Goal: Transaction & Acquisition: Purchase product/service

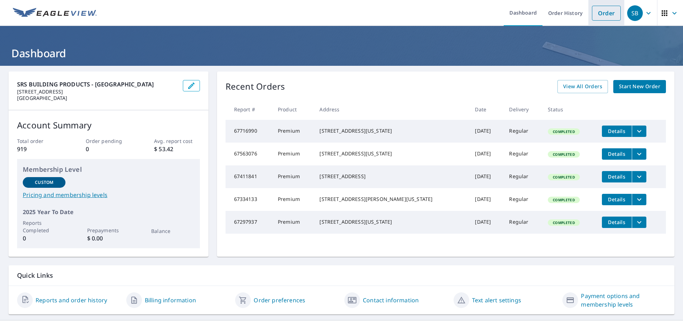
click at [598, 13] on link "Order" at bounding box center [606, 13] width 29 height 15
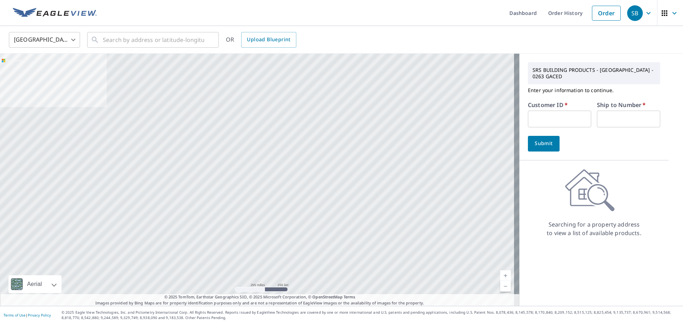
click at [544, 111] on div "Customer ID   * ​" at bounding box center [559, 114] width 63 height 25
click at [544, 113] on input "text" at bounding box center [559, 119] width 63 height 17
click at [553, 124] on input "text" at bounding box center [559, 119] width 63 height 17
click at [574, 119] on input "text" at bounding box center [559, 119] width 63 height 17
type input "s014423"
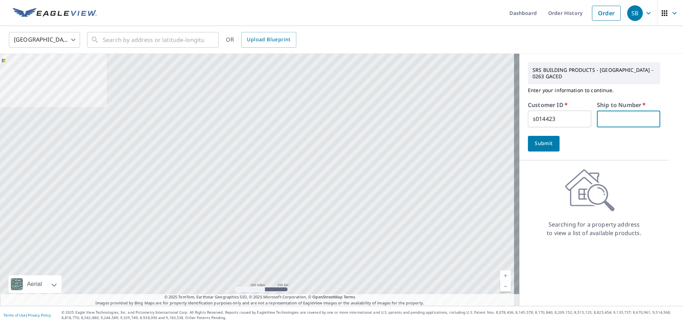
click at [599, 119] on input "text" at bounding box center [628, 119] width 63 height 17
type input "1"
click at [539, 147] on span "Submit" at bounding box center [543, 143] width 20 height 9
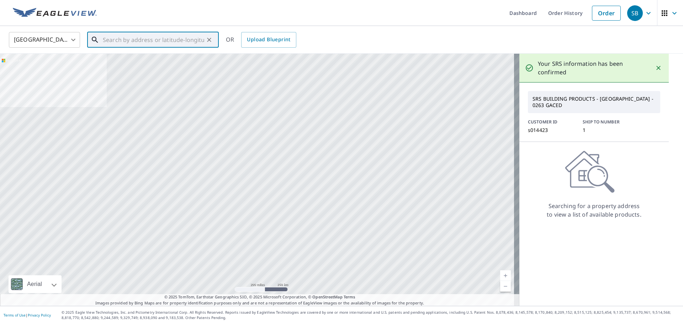
click at [183, 43] on input "text" at bounding box center [153, 40] width 101 height 20
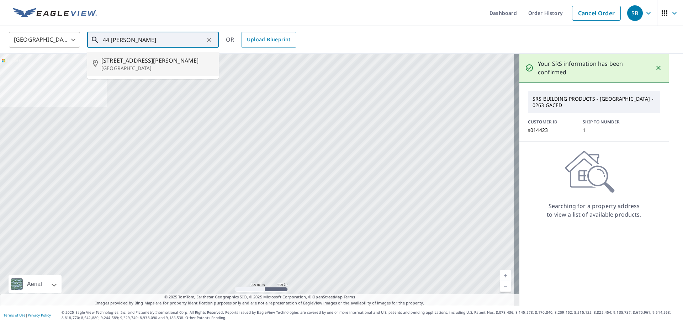
click at [185, 59] on span "[STREET_ADDRESS][PERSON_NAME]" at bounding box center [157, 60] width 112 height 9
type input "[STREET_ADDRESS][PERSON_NAME]"
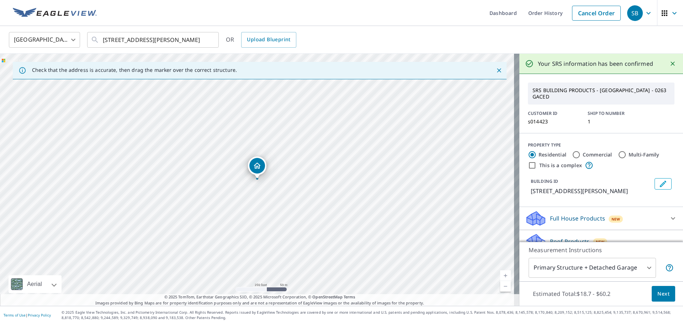
click at [662, 292] on span "Next" at bounding box center [663, 293] width 12 height 9
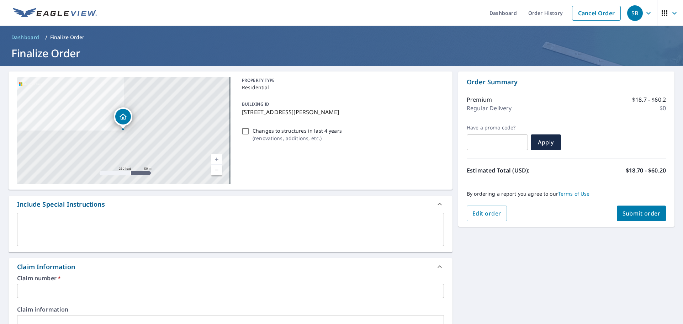
scroll to position [36, 0]
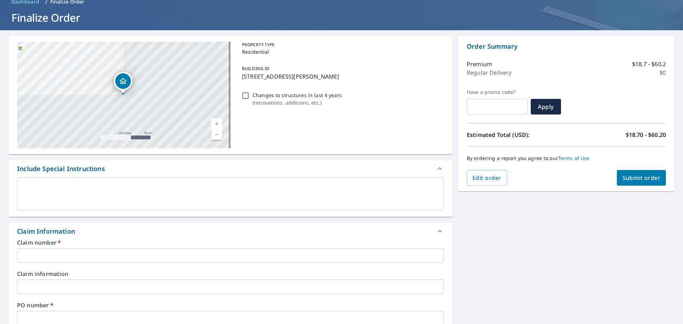
drag, startPoint x: 328, startPoint y: 79, endPoint x: 237, endPoint y: 79, distance: 91.0
click at [239, 79] on div "BUILDING ID [STREET_ADDRESS][PERSON_NAME]" at bounding box center [341, 72] width 205 height 22
checkbox input "true"
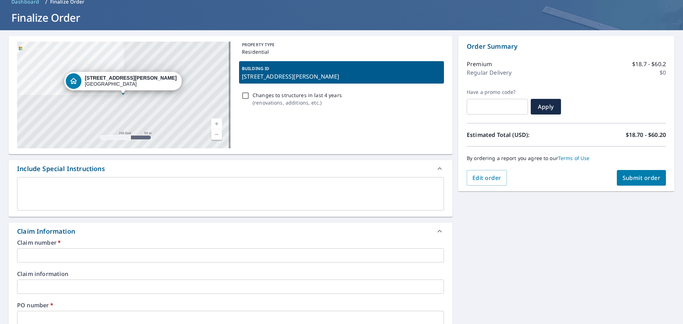
copy p "[STREET_ADDRESS][PERSON_NAME]"
click at [64, 251] on input "text" at bounding box center [230, 255] width 427 height 14
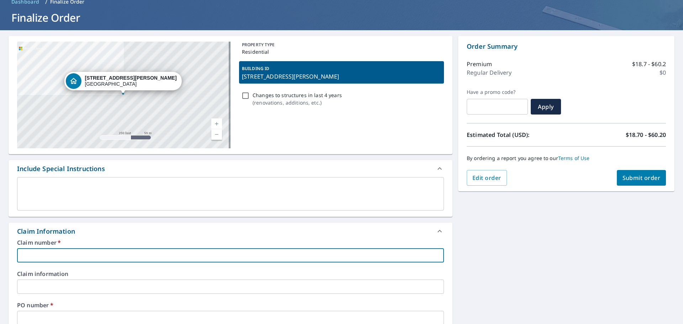
paste input "[STREET_ADDRESS][PERSON_NAME]"
type input "[STREET_ADDRESS][PERSON_NAME]"
checkbox input "true"
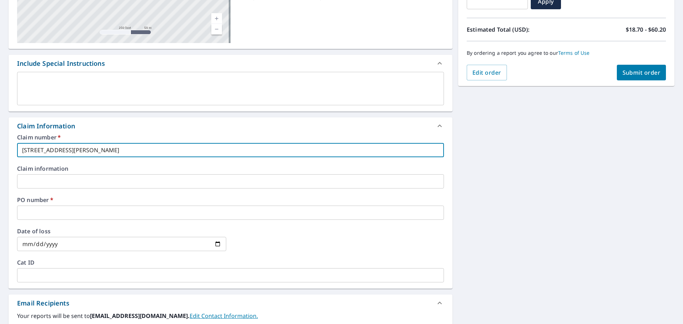
scroll to position [139, 0]
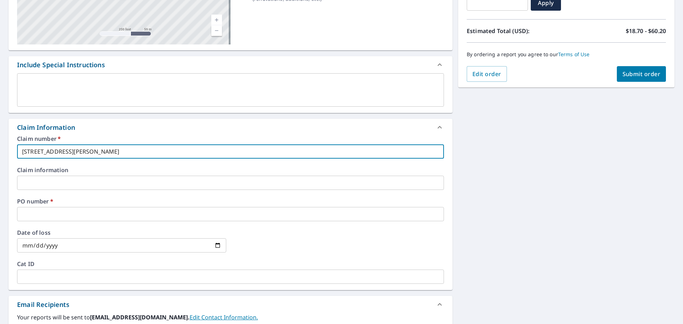
type input "[STREET_ADDRESS][PERSON_NAME]"
click at [75, 212] on input "text" at bounding box center [230, 214] width 427 height 14
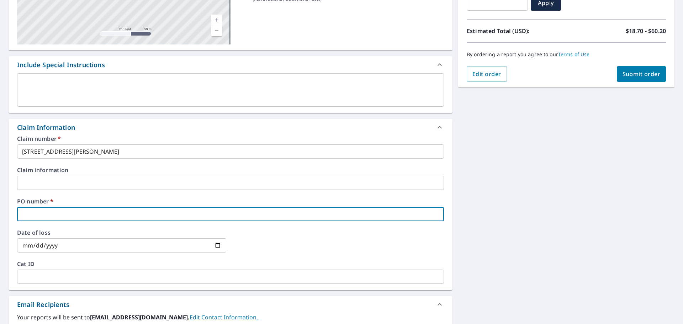
type input "a"
checkbox input "true"
type input "as"
checkbox input "true"
type input "a"
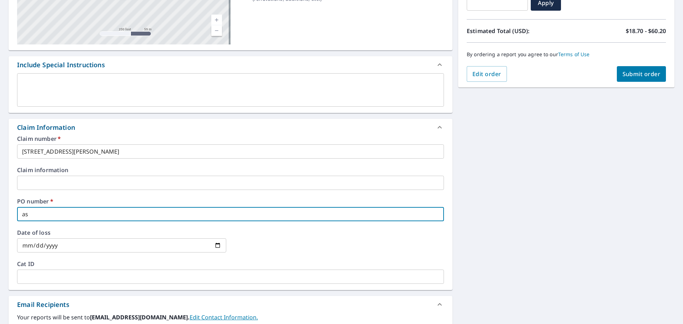
checkbox input "true"
type input "A"
checkbox input "true"
type input "AS"
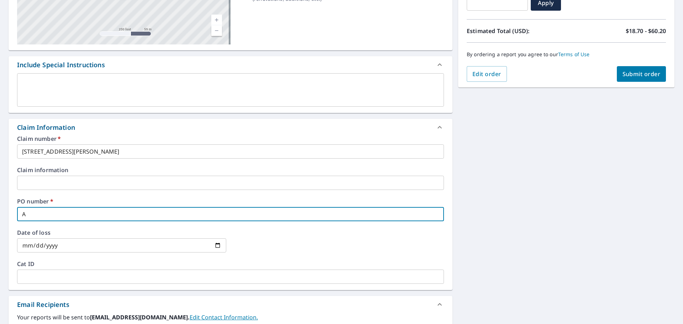
checkbox input "true"
type input "ASP"
checkbox input "true"
type input "ASPE"
checkbox input "true"
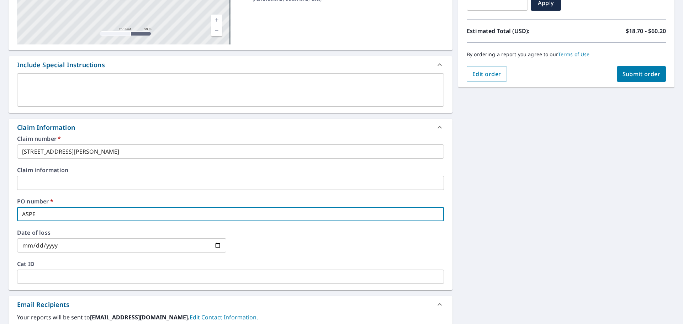
type input "ASP"
checkbox input "true"
type input "AS"
checkbox input "true"
type input "ASA"
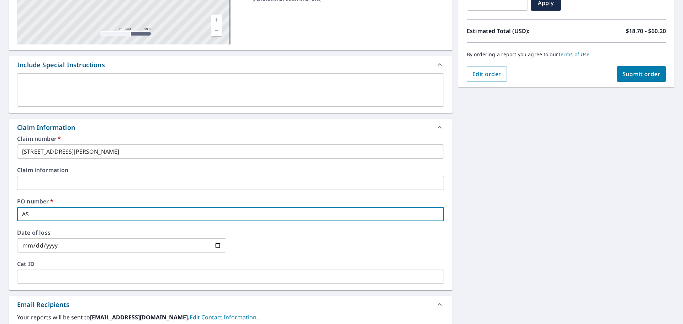
checkbox input "true"
type input "ASAC"
checkbox input "true"
type input "ASACT"
checkbox input "true"
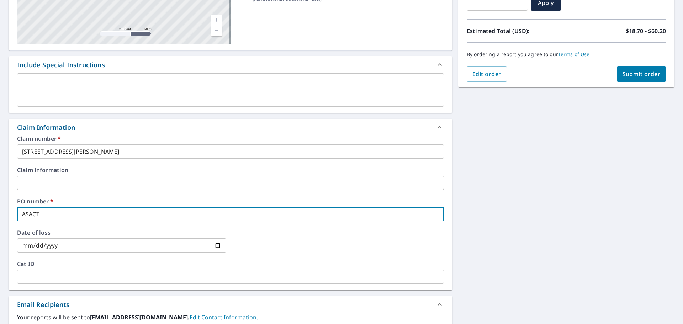
type input "ASAC"
checkbox input "true"
type input "ASA"
checkbox input "true"
type input "AS"
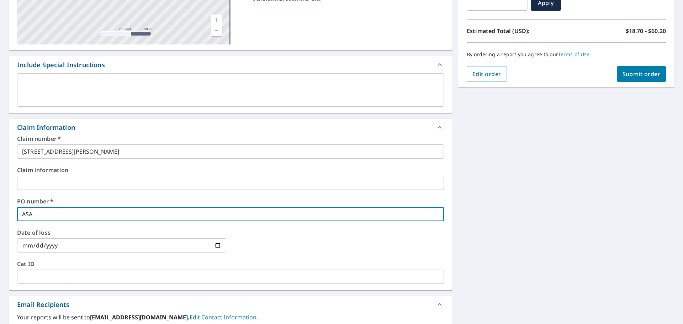
checkbox input "true"
type input "ASP"
checkbox input "true"
type input "ASPE"
checkbox input "true"
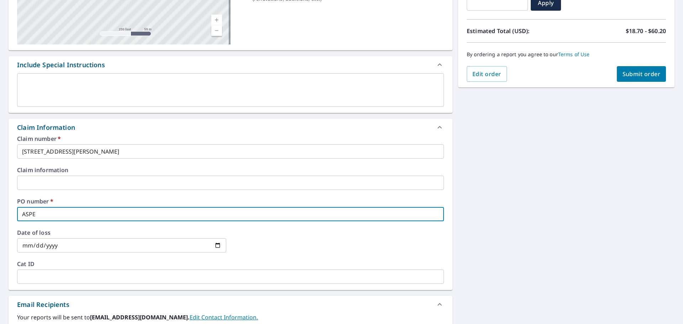
type input "ASPEC"
checkbox input "true"
type input "ASPECT"
checkbox input "true"
type input "ASPECT"
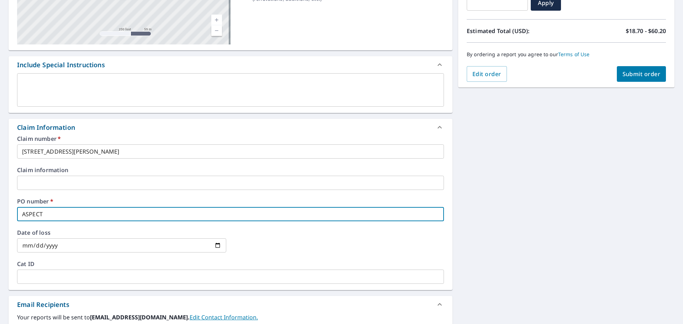
checkbox input "true"
type input "ASPECT R"
checkbox input "true"
type input "ASPECT RO"
checkbox input "true"
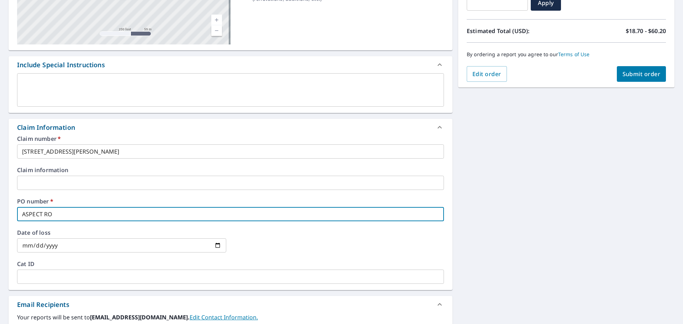
type input "ASPECT ROO"
checkbox input "true"
type input "ASPECT ROOF"
checkbox input "true"
type input "ASPECT ROOFI"
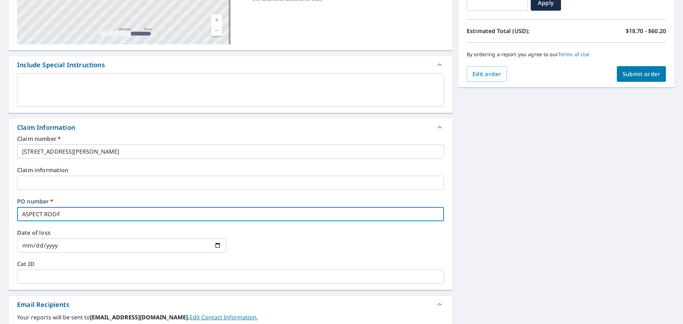
checkbox input "true"
type input "ASPECT ROOFIN"
checkbox input "true"
type input "ASPECT ROOFING"
checkbox input "true"
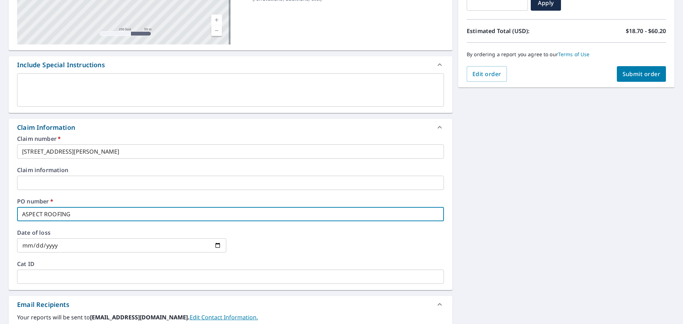
type input "ASPECT ROOFING"
checkbox input "true"
type input "ASPECT ROOFING C"
checkbox input "true"
type input "ASPECT ROOFING CP"
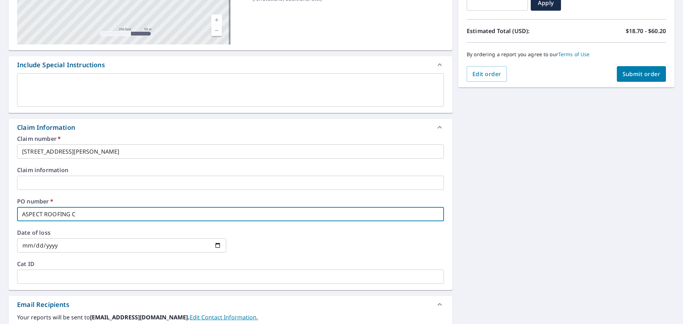
checkbox input "true"
type input "ASPECT ROOFING C"
checkbox input "true"
type input "ASPECT ROOFING CO"
checkbox input "true"
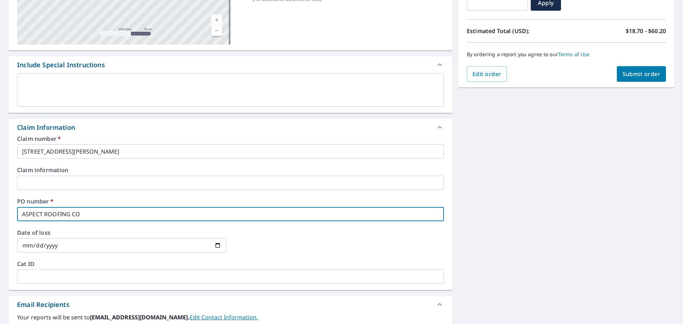
type input "ASPECT ROOFING COM"
checkbox input "true"
type input "ASPECT ROOFING COMP"
checkbox input "true"
type input "ASPECT ROOFING COMPA"
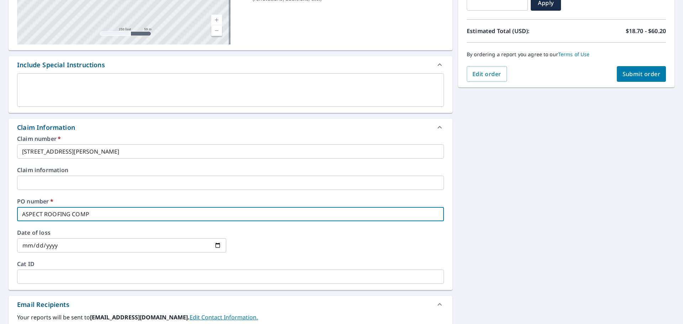
checkbox input "true"
type input "ASPECT ROOFING COMPAN"
checkbox input "true"
type input "ASPECT ROOFING COMPANY"
checkbox input "true"
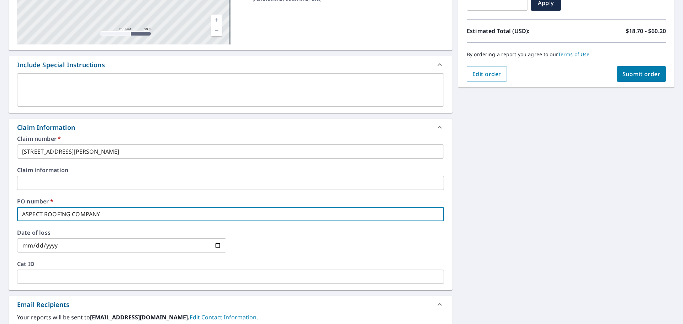
type input "ASPECT ROOFING COMPANY"
checkbox input "true"
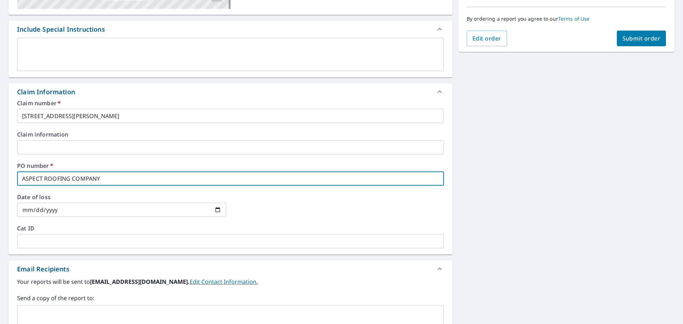
type input "ASPECT ROOFING COMPANY"
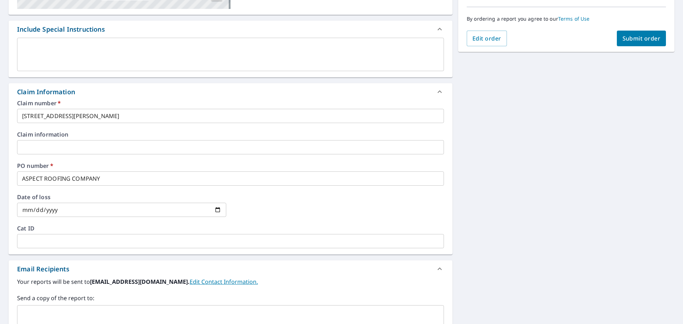
click at [63, 237] on input "text" at bounding box center [230, 241] width 427 height 14
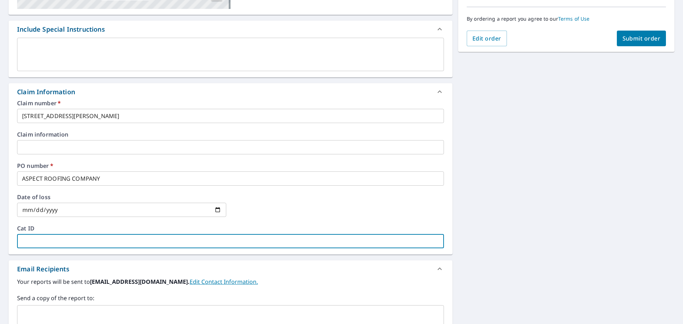
paste input "[EMAIL_ADDRESS][PERSON_NAME][DOMAIN_NAME]"
type input "[EMAIL_ADDRESS][PERSON_NAME][DOMAIN_NAME]"
checkbox input "true"
type input "[EMAIL_ADDRESS][PERSON_NAME][DOMAIN_NAME]"
checkbox input "true"
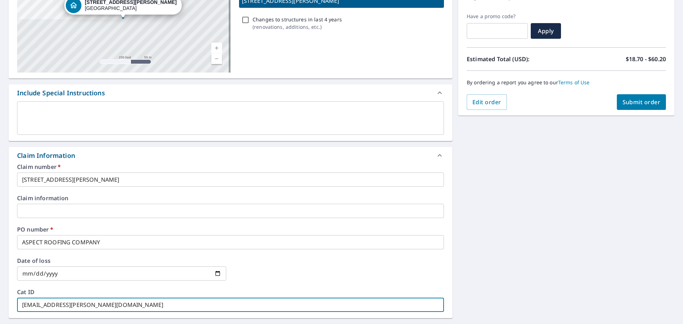
scroll to position [71, 0]
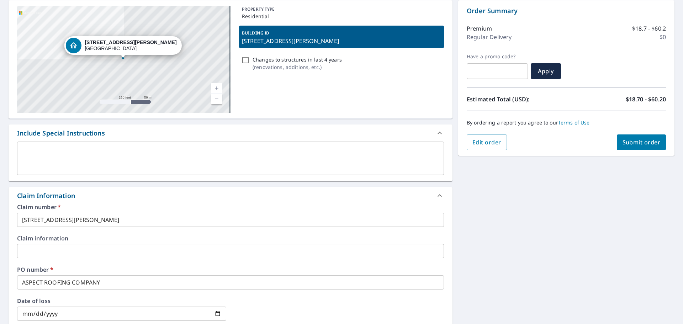
type input "[EMAIL_ADDRESS][PERSON_NAME][DOMAIN_NAME]"
click at [636, 140] on span "Submit order" at bounding box center [641, 142] width 38 height 8
checkbox input "true"
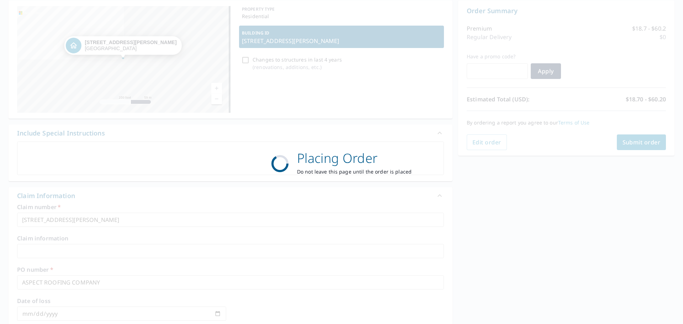
scroll to position [0, 0]
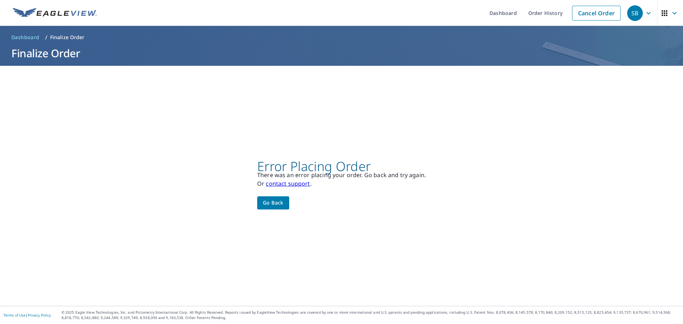
click at [275, 201] on span "Go back" at bounding box center [273, 202] width 21 height 9
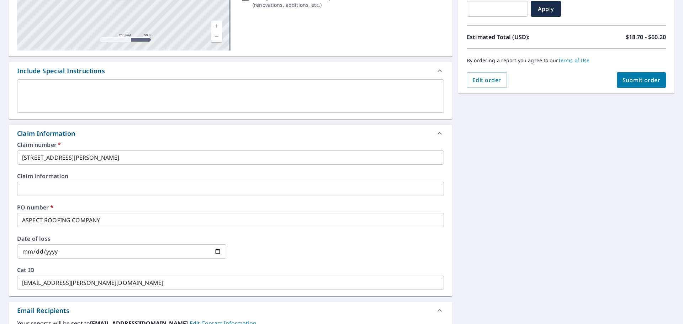
scroll to position [249, 0]
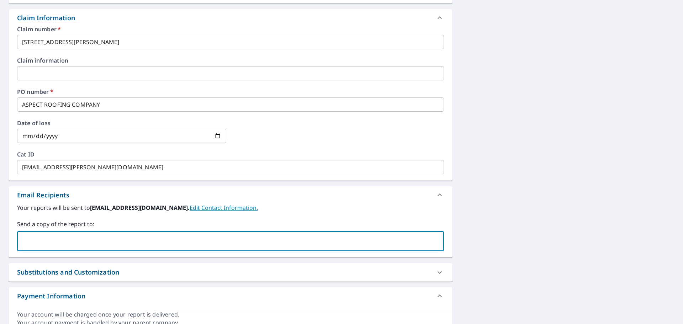
click at [61, 244] on input "text" at bounding box center [225, 241] width 410 height 14
type input "[EMAIL_ADDRESS][PERSON_NAME][DOMAIN_NAME]"
checkbox input "true"
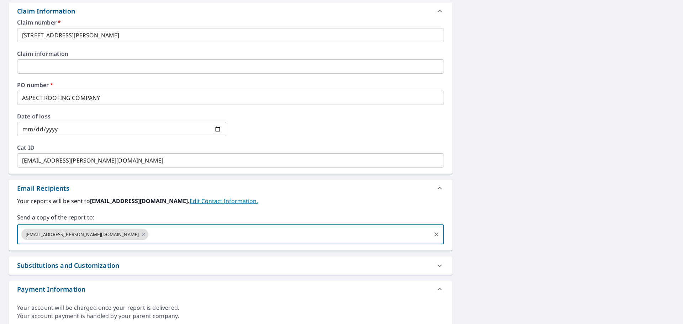
scroll to position [282, 0]
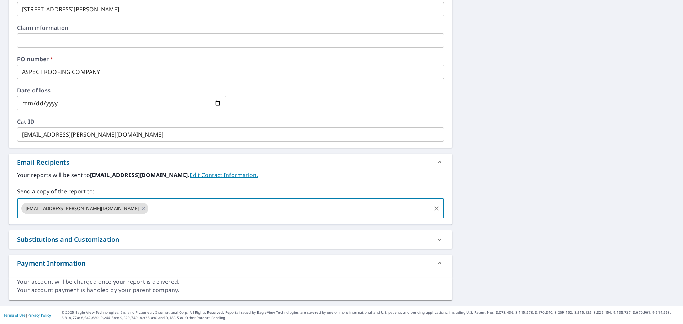
paste input "[EMAIL_ADDRESS][PERSON_NAME][DOMAIN_NAME]"
type input "[EMAIL_ADDRESS][PERSON_NAME][DOMAIN_NAME]"
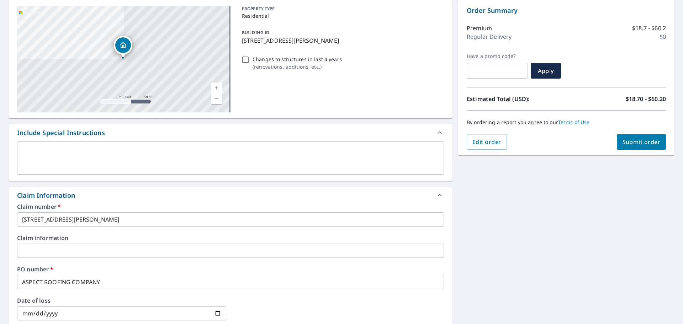
scroll to position [68, 0]
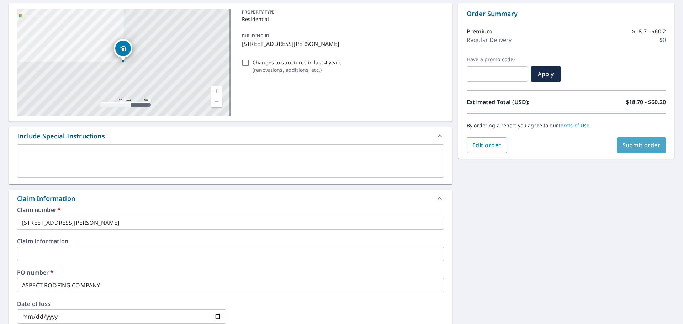
click at [639, 149] on span "Submit order" at bounding box center [641, 145] width 38 height 8
checkbox input "true"
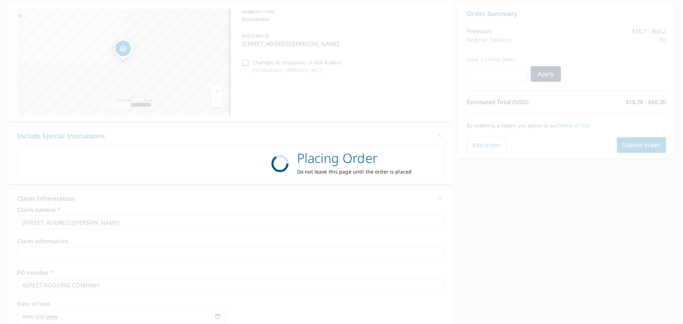
scroll to position [0, 0]
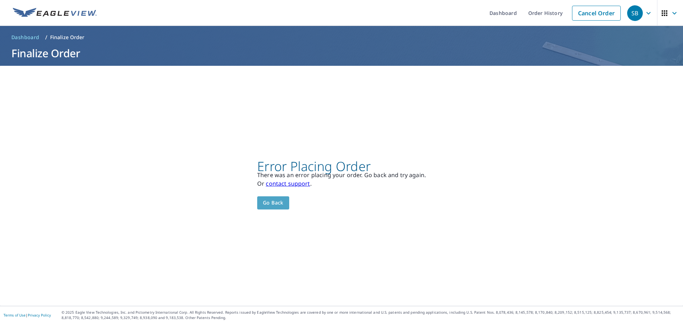
click at [259, 207] on button "Go back" at bounding box center [273, 202] width 32 height 13
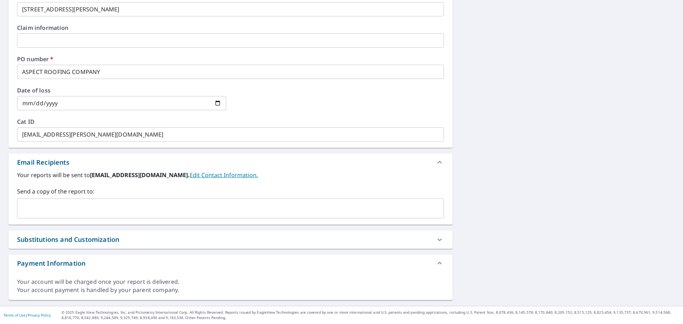
scroll to position [139, 0]
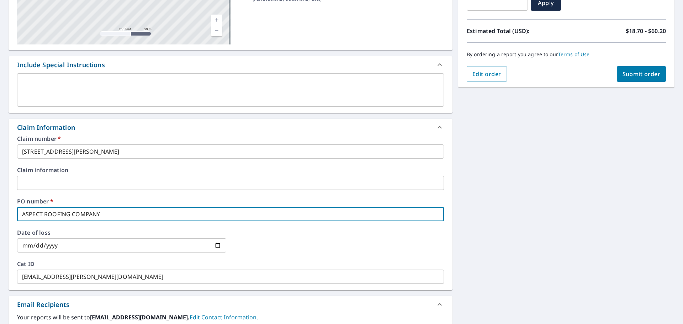
click at [116, 211] on input "ASPECT ROOFING COMPANY" at bounding box center [230, 214] width 427 height 14
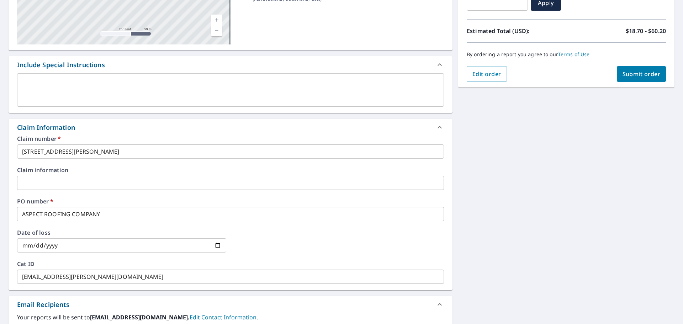
click at [156, 149] on input "[STREET_ADDRESS][PERSON_NAME]" at bounding box center [230, 151] width 427 height 14
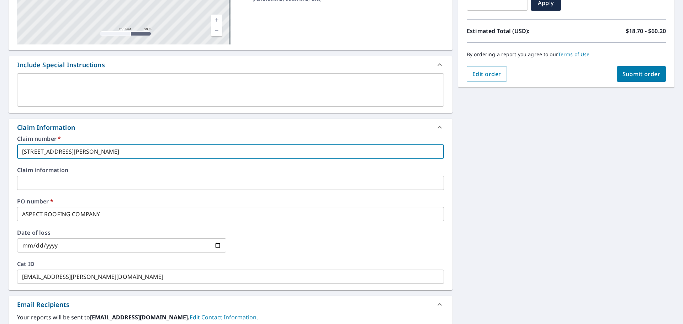
click at [139, 182] on input "text" at bounding box center [230, 183] width 427 height 14
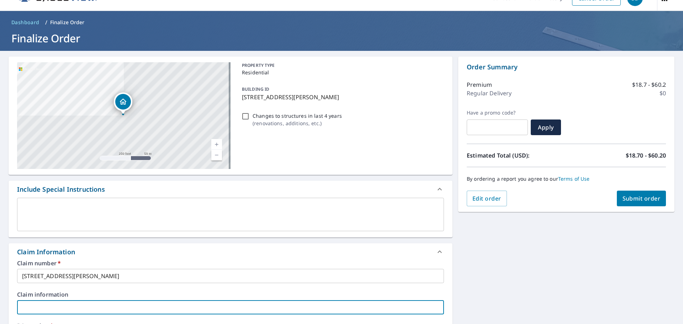
scroll to position [0, 0]
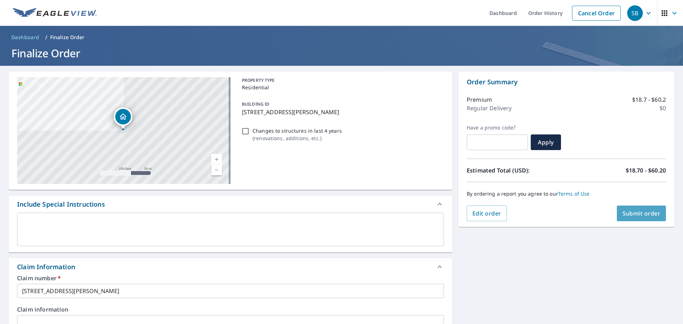
click at [643, 219] on button "Submit order" at bounding box center [641, 214] width 49 height 16
checkbox input "true"
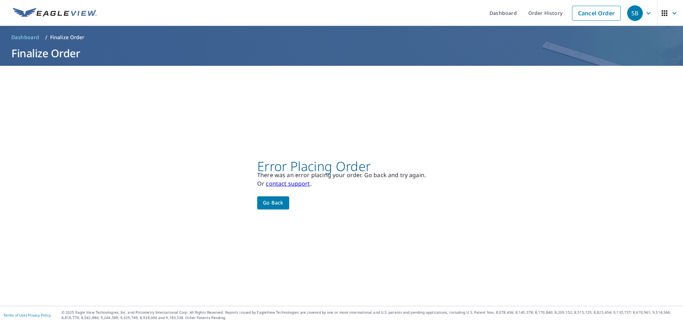
click at [283, 186] on link "contact support" at bounding box center [288, 184] width 44 height 8
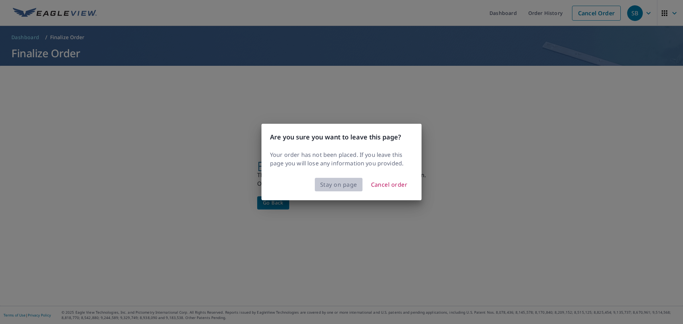
click at [331, 181] on span "Stay on page" at bounding box center [338, 185] width 37 height 10
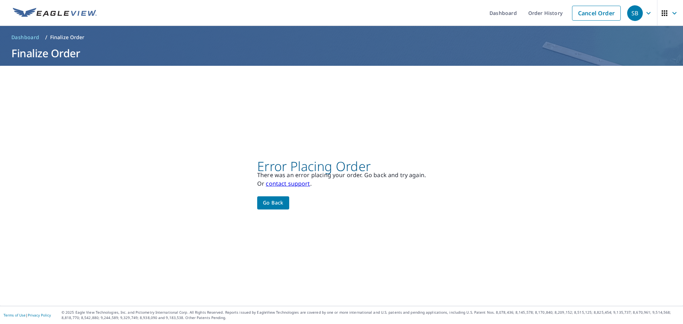
click at [264, 204] on span "Go back" at bounding box center [273, 202] width 21 height 9
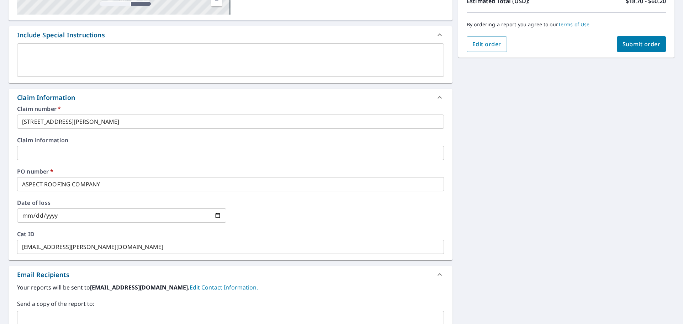
scroll to position [178, 0]
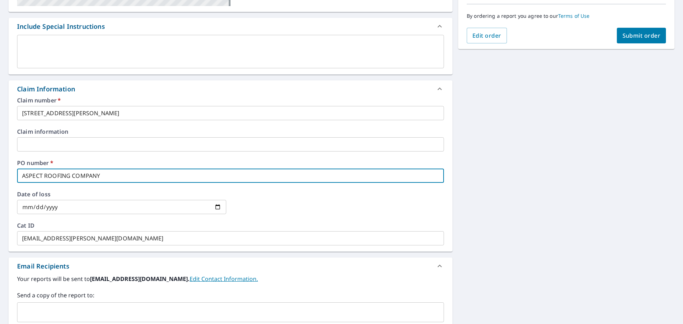
drag, startPoint x: 112, startPoint y: 176, endPoint x: 16, endPoint y: 175, distance: 96.0
click at [16, 175] on div "Claim number   * [STREET_ADDRESS][PERSON_NAME] ​ Claim information ​ PO number …" at bounding box center [231, 174] width 444 height 154
checkbox input "true"
type input "A"
checkbox input "true"
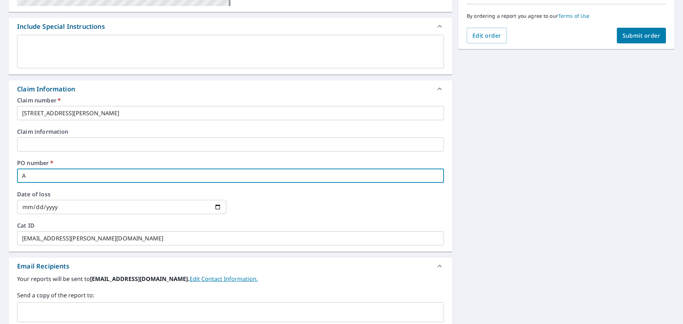
type input "AS"
checkbox input "true"
type input "ASP"
checkbox input "true"
type input "ASPE"
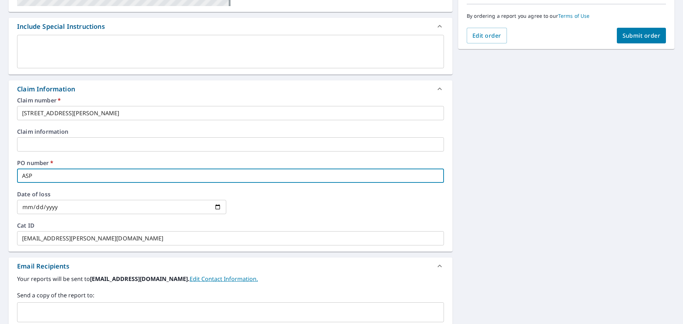
checkbox input "true"
type input "ASPEC"
checkbox input "true"
type input "ASPECT"
checkbox input "true"
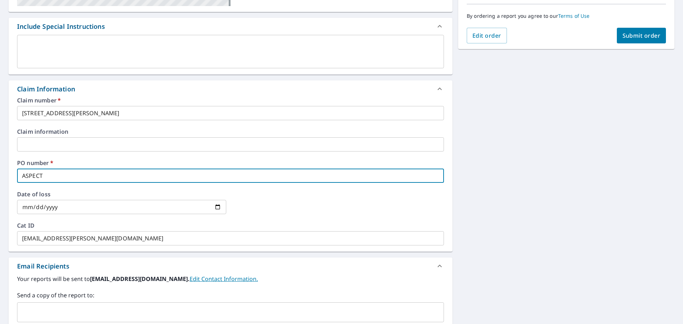
type input "ASPECT"
checkbox input "true"
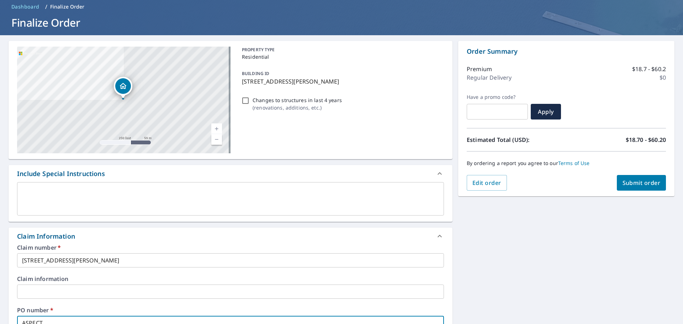
scroll to position [0, 0]
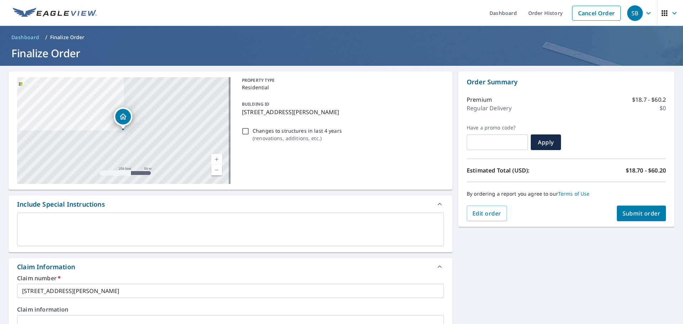
type input "ASPECT"
click at [214, 156] on link "Current Level 17, Zoom In" at bounding box center [216, 159] width 11 height 11
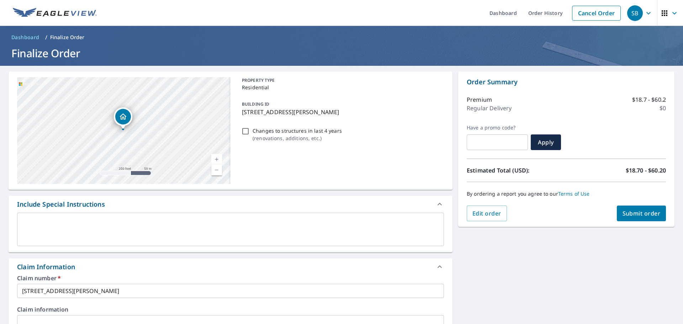
click at [214, 156] on link "Current Level 17, Zoom In" at bounding box center [216, 159] width 11 height 11
click at [214, 156] on link "Current Level 17.609210046967835, Zoom In" at bounding box center [216, 159] width 11 height 11
click at [214, 156] on link "Current Level 18.12787429241766, Zoom In Disabled" at bounding box center [216, 159] width 11 height 11
click at [214, 171] on link "Current Level 20, Zoom Out" at bounding box center [216, 170] width 11 height 11
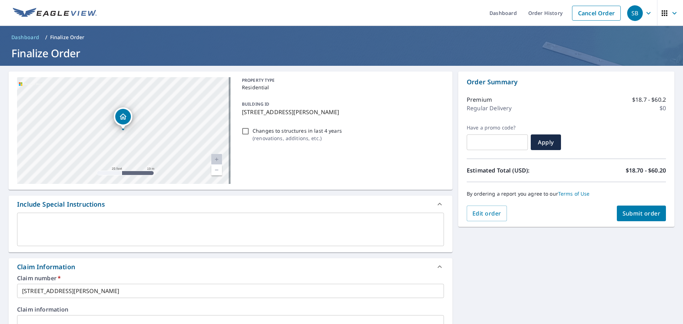
click at [214, 171] on link "Current Level 20, Zoom Out" at bounding box center [216, 170] width 11 height 11
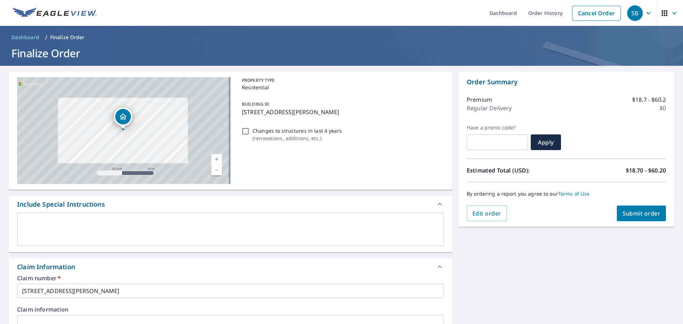
click at [214, 171] on link "Current Level 19.309955453221285, Zoom Out" at bounding box center [216, 170] width 11 height 11
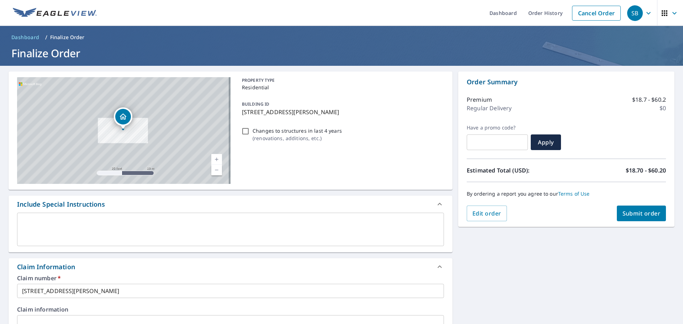
click at [214, 171] on link "Current Level 18.52695689728559, Zoom Out" at bounding box center [216, 170] width 11 height 11
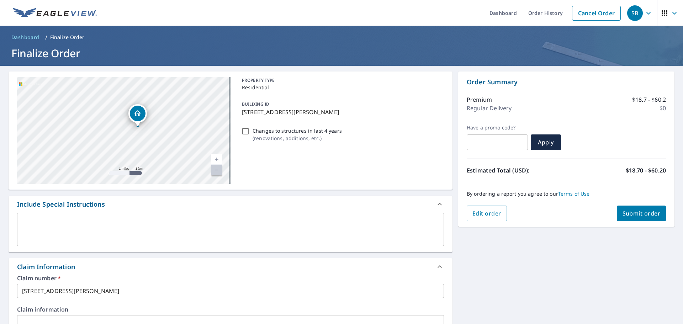
click at [215, 159] on link "Current Level 12, Zoom In" at bounding box center [216, 159] width 11 height 11
click at [215, 159] on link "Current Level 12.614108846380674, Zoom In" at bounding box center [216, 159] width 11 height 11
drag, startPoint x: 196, startPoint y: 118, endPoint x: 100, endPoint y: 143, distance: 99.4
click at [100, 146] on div "[STREET_ADDRESS][PERSON_NAME]" at bounding box center [123, 130] width 213 height 107
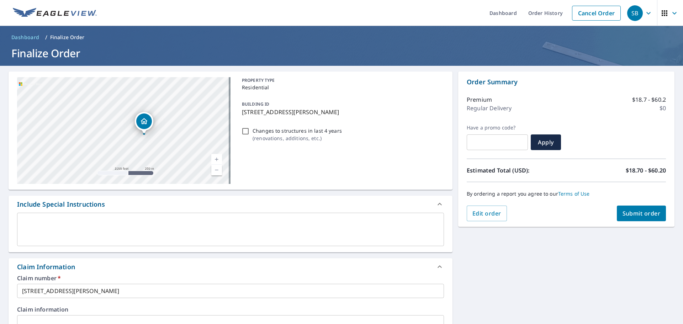
click at [215, 156] on link "Current Level 15, Zoom In" at bounding box center [216, 159] width 11 height 11
drag, startPoint x: 185, startPoint y: 126, endPoint x: 135, endPoint y: 129, distance: 50.6
click at [135, 129] on div "[STREET_ADDRESS][PERSON_NAME]" at bounding box center [123, 130] width 213 height 107
click at [623, 213] on span "Submit order" at bounding box center [641, 213] width 38 height 8
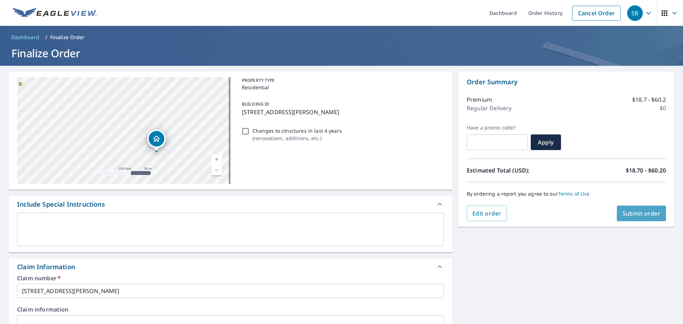
checkbox input "true"
